Goal: Navigation & Orientation: Find specific page/section

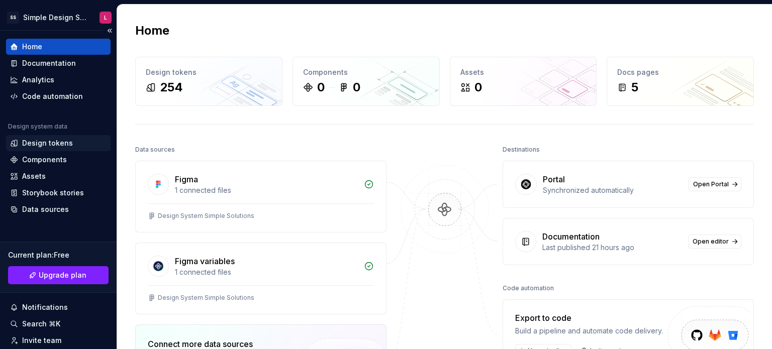
click at [45, 143] on div "Design tokens" at bounding box center [47, 143] width 51 height 10
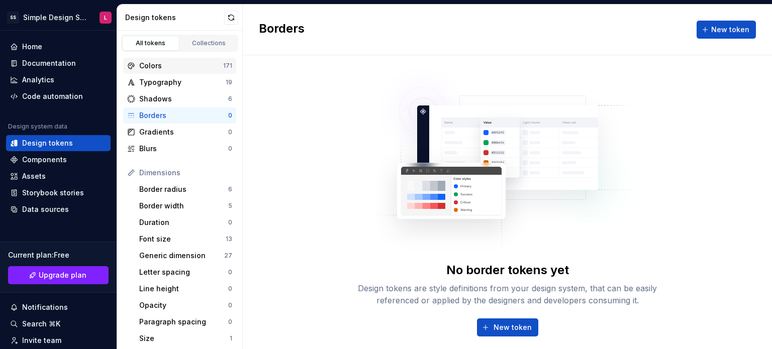
click at [157, 66] on div "Colors" at bounding box center [181, 66] width 84 height 10
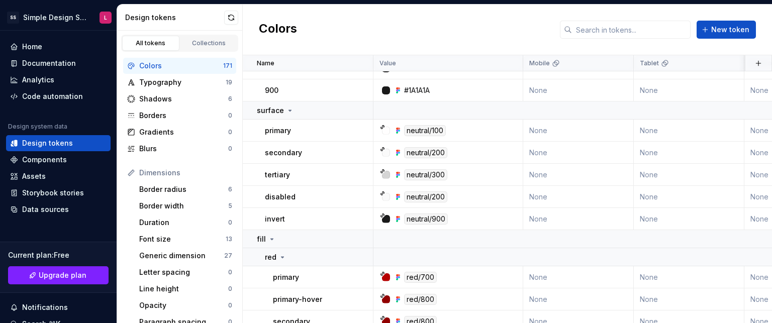
scroll to position [854, 0]
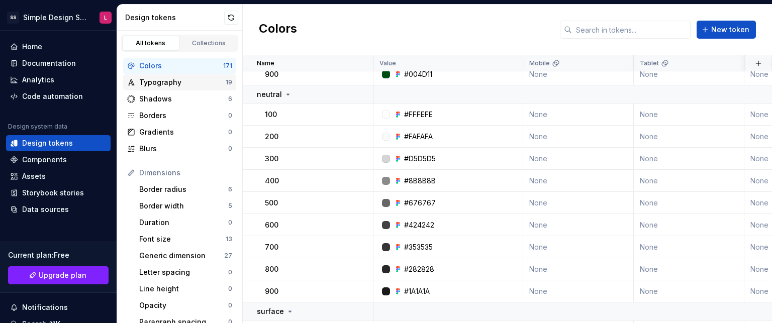
click at [171, 84] on div "Typography" at bounding box center [182, 82] width 86 height 10
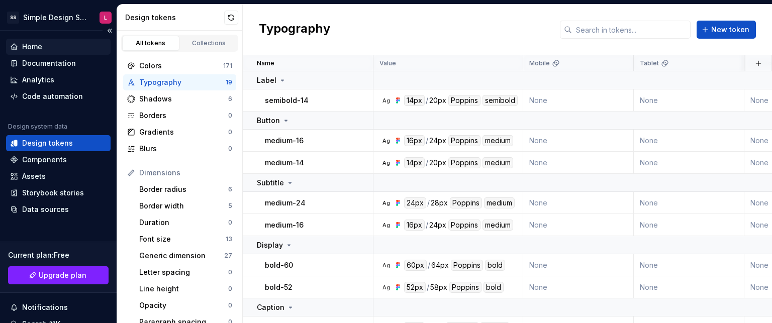
click at [40, 48] on div "Home" at bounding box center [32, 47] width 20 height 10
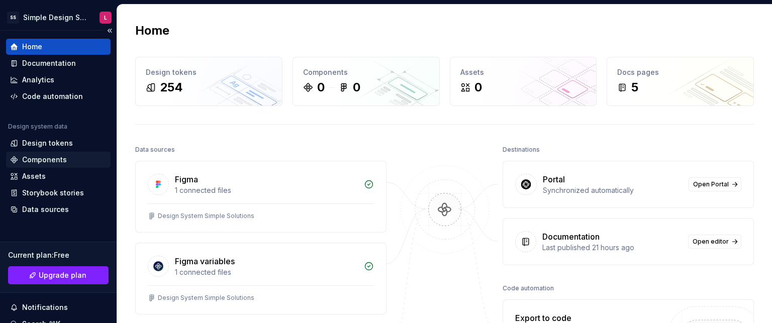
click at [54, 156] on div "Components" at bounding box center [44, 160] width 45 height 10
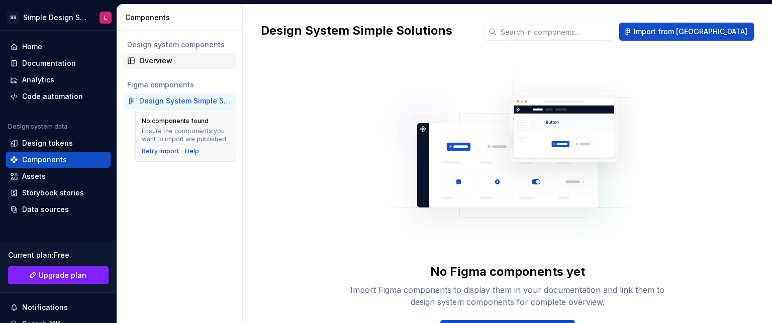
click at [163, 61] on div "Overview" at bounding box center [185, 61] width 93 height 10
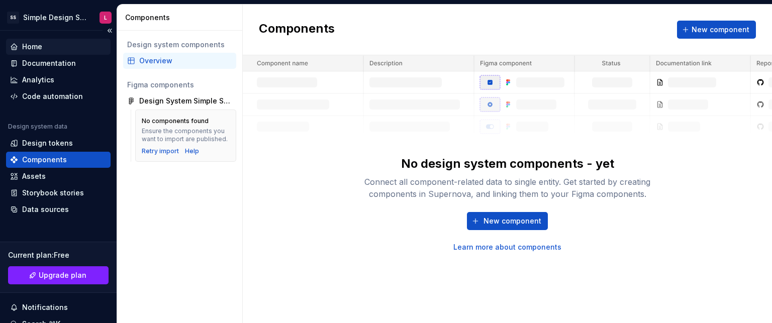
click at [34, 50] on div "Home" at bounding box center [32, 47] width 20 height 10
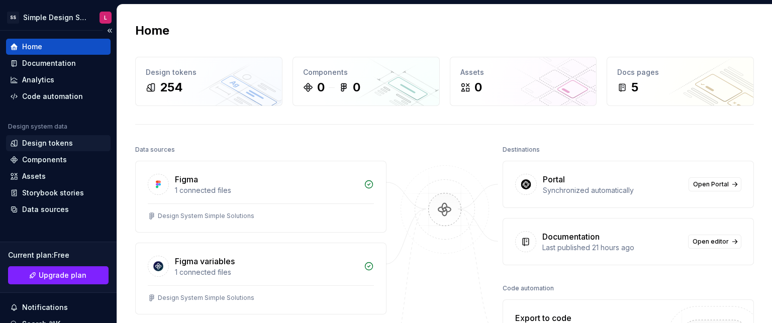
click at [54, 144] on div "Design tokens" at bounding box center [47, 143] width 51 height 10
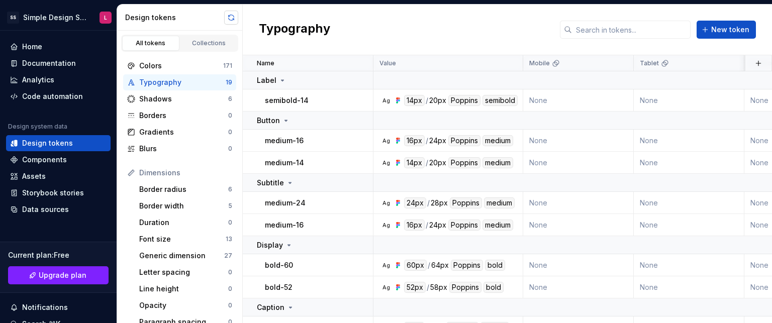
click at [230, 18] on button "button" at bounding box center [231, 18] width 14 height 14
click at [64, 50] on div "Home" at bounding box center [58, 47] width 96 height 10
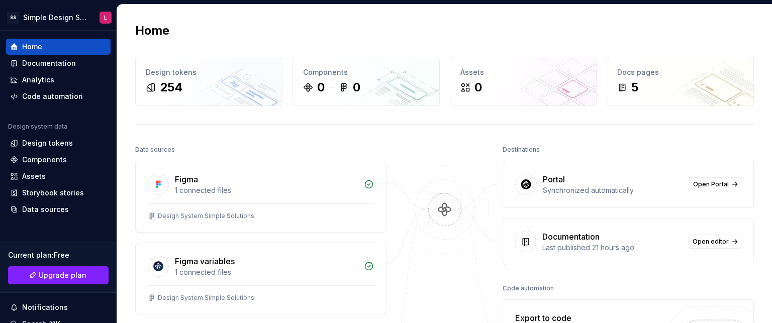
click at [373, 120] on div "Home Design tokens 254 Components 0 0 Assets 0 Docs pages 5 Data sources Figma …" at bounding box center [444, 260] width 655 height 511
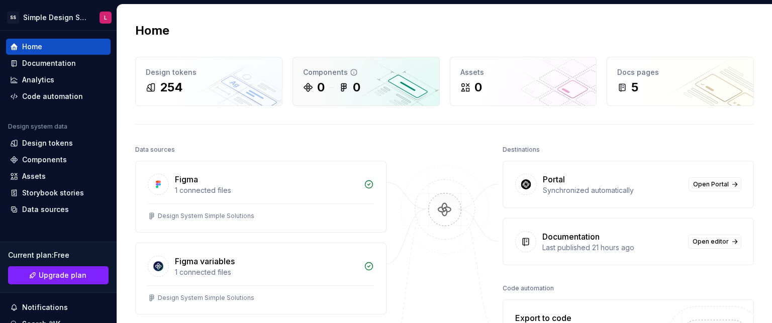
click at [336, 90] on div "0 0" at bounding box center [366, 87] width 126 height 16
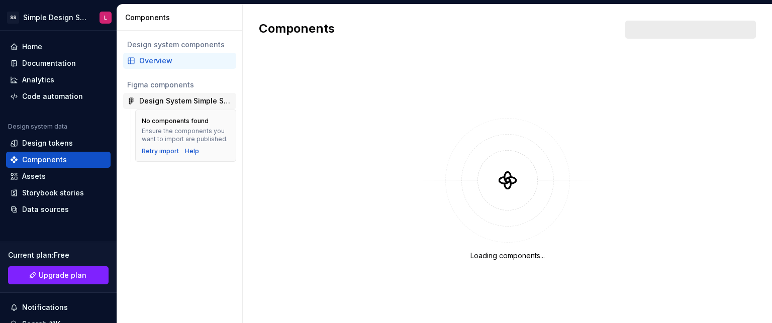
click at [170, 97] on div "Design System Simple Solutions" at bounding box center [185, 101] width 93 height 10
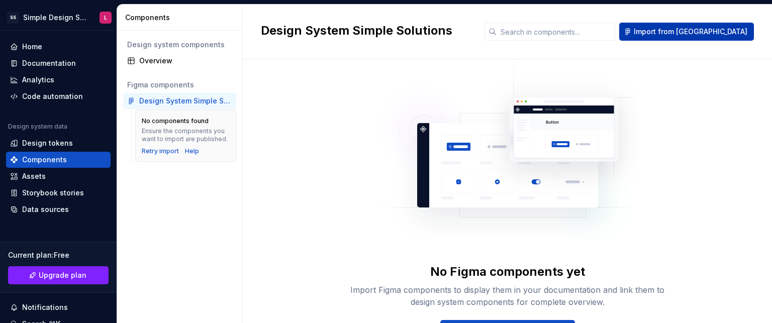
click at [687, 38] on button "Import from [GEOGRAPHIC_DATA]" at bounding box center [686, 32] width 135 height 18
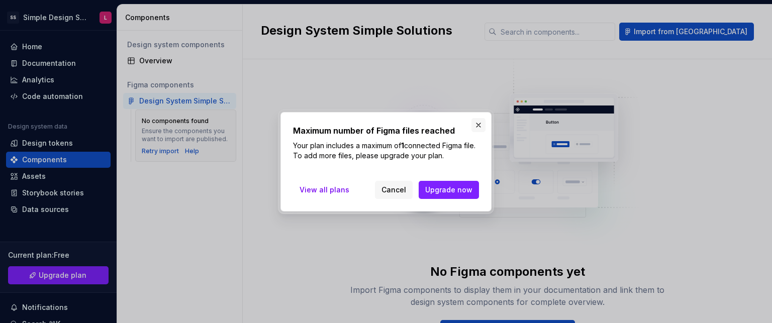
click at [477, 125] on button "button" at bounding box center [478, 125] width 14 height 14
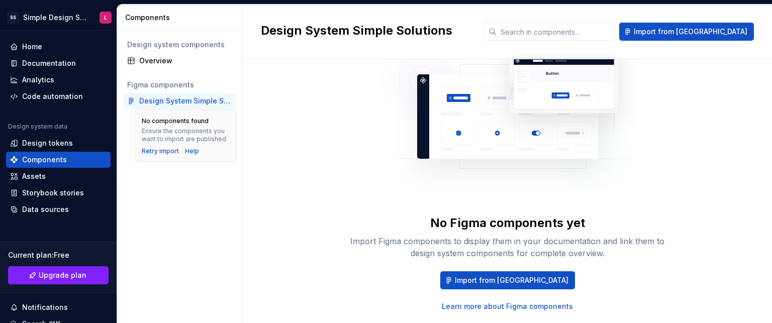
scroll to position [54, 0]
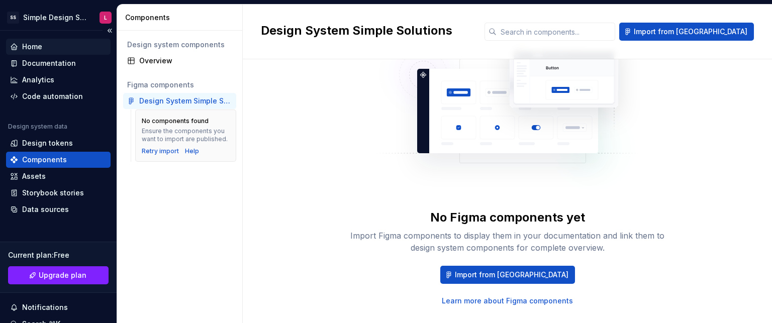
click at [32, 46] on div "Home" at bounding box center [32, 47] width 20 height 10
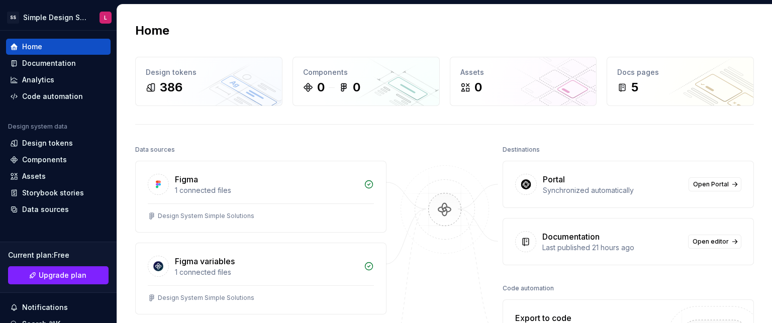
click at [223, 46] on div "Home Design tokens 386 Components 0 0 Assets 0 Docs pages 5 Data sources Figma …" at bounding box center [444, 260] width 655 height 511
